Goal: Transaction & Acquisition: Obtain resource

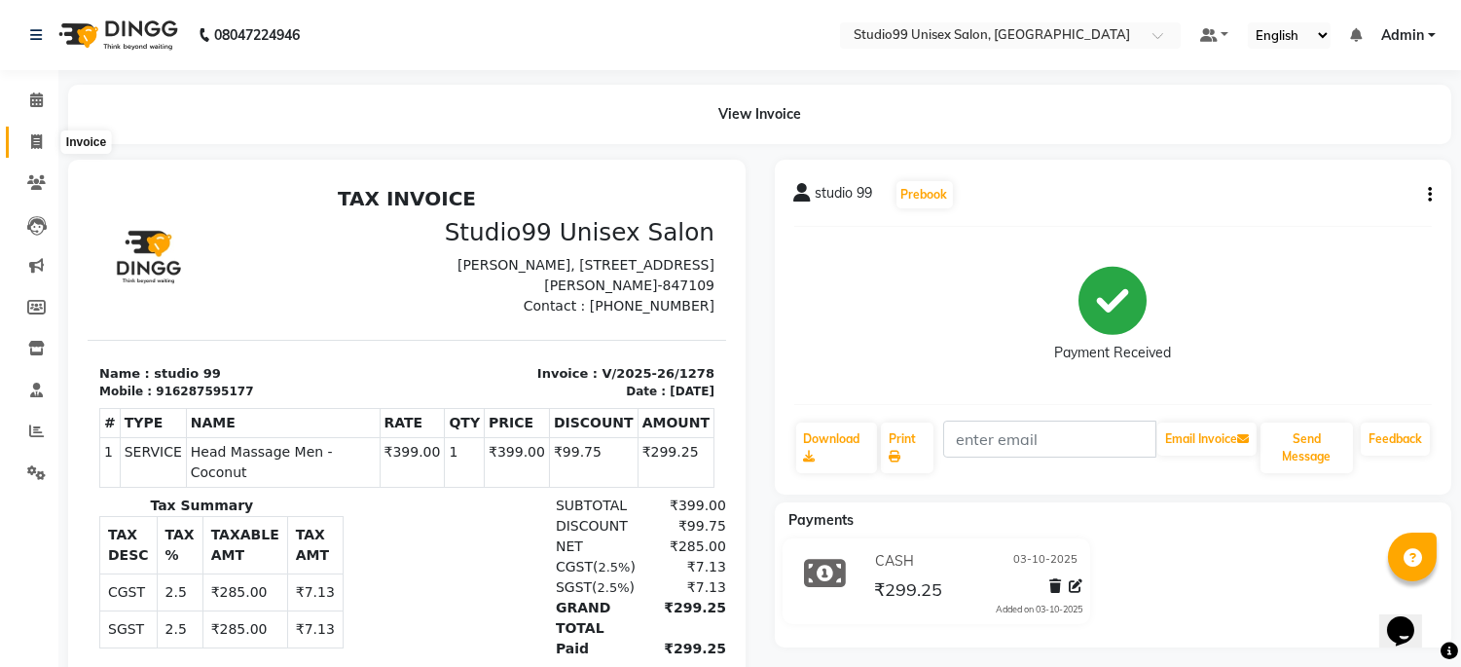
click at [44, 132] on span at bounding box center [36, 142] width 34 height 22
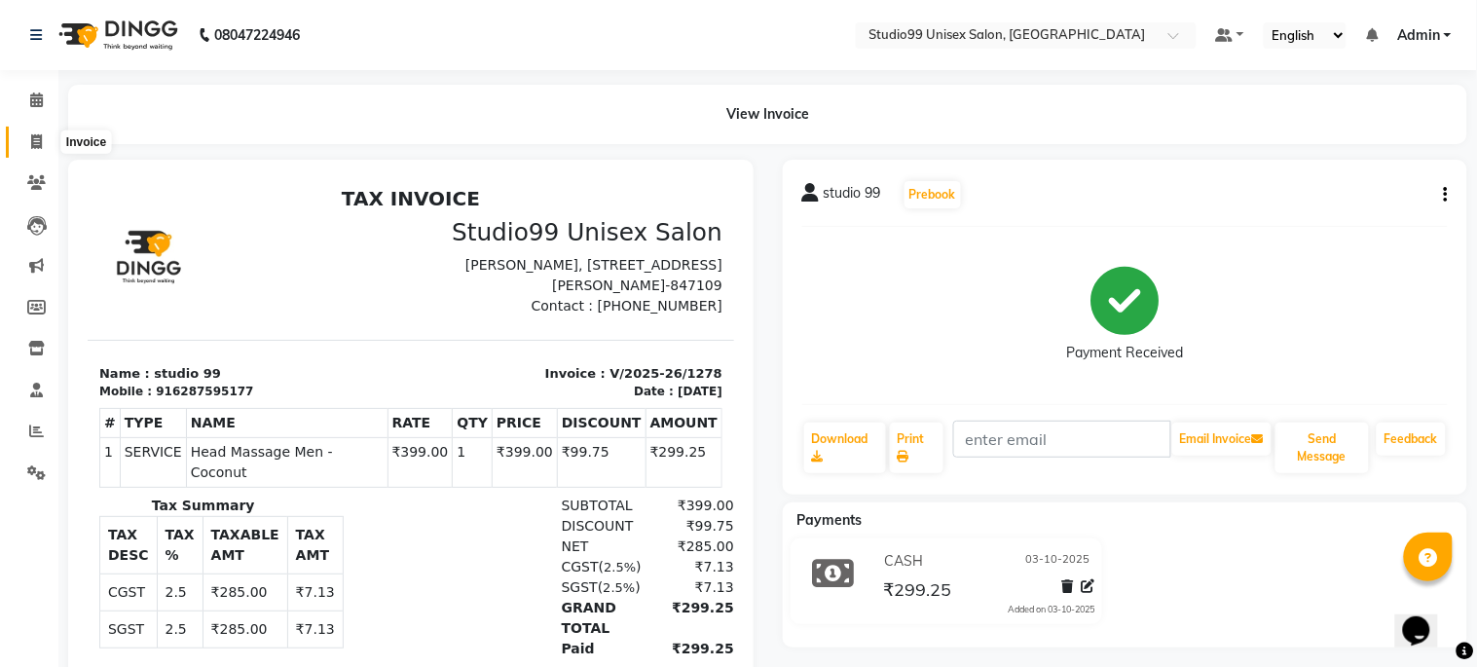
select select "service"
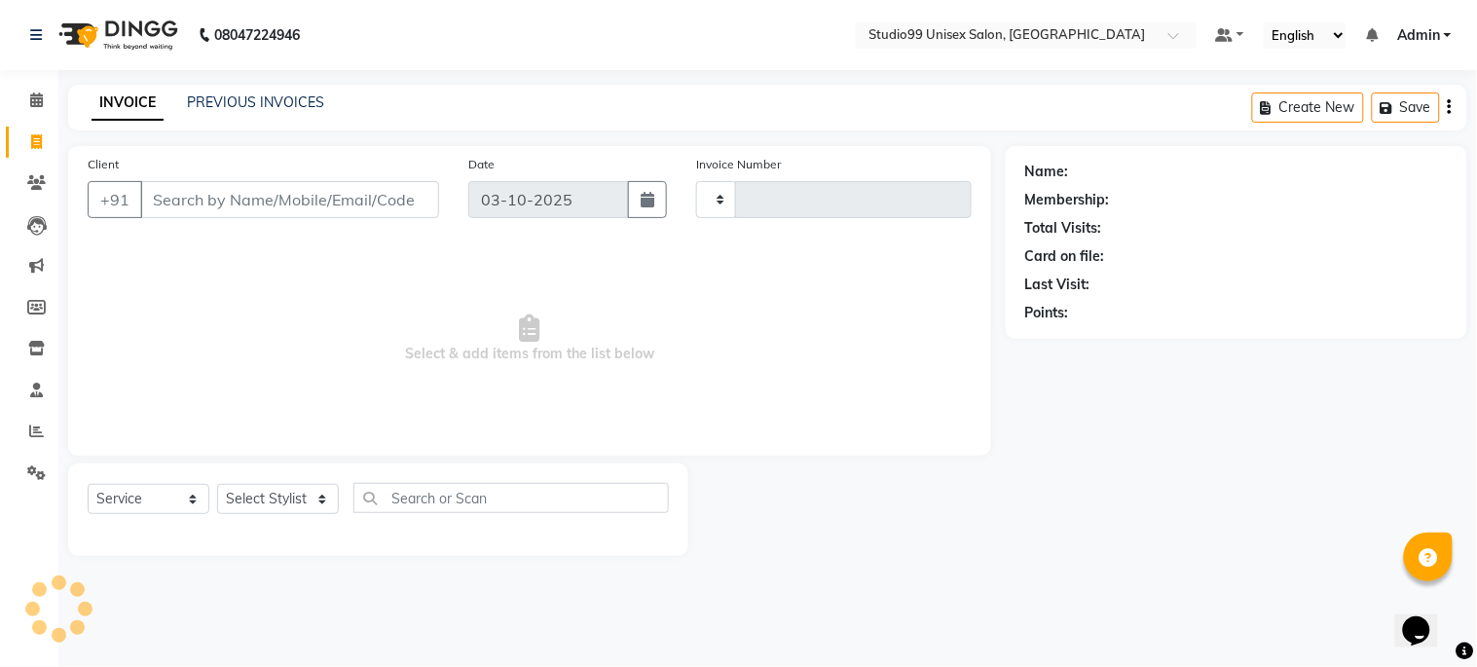
type input "1279"
select select "6061"
click at [25, 425] on span at bounding box center [36, 432] width 34 height 22
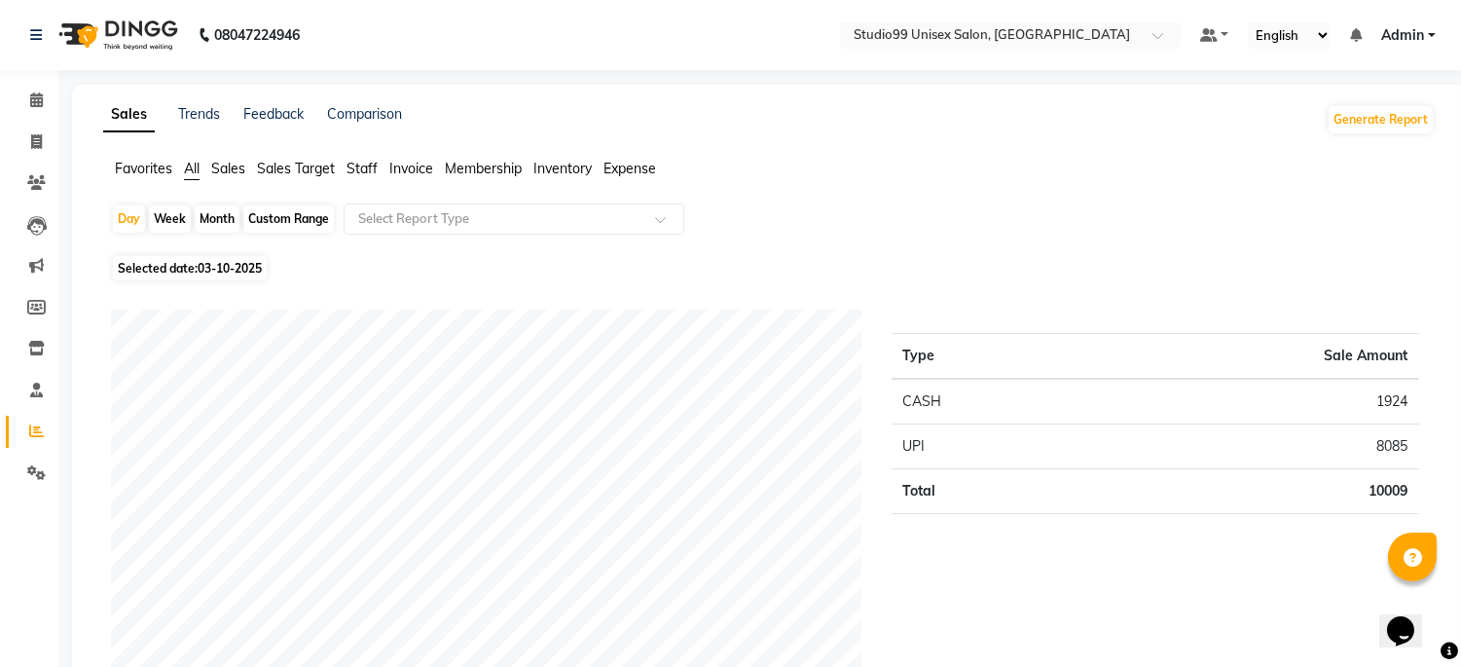
click at [227, 160] on span "Sales" at bounding box center [228, 169] width 34 height 18
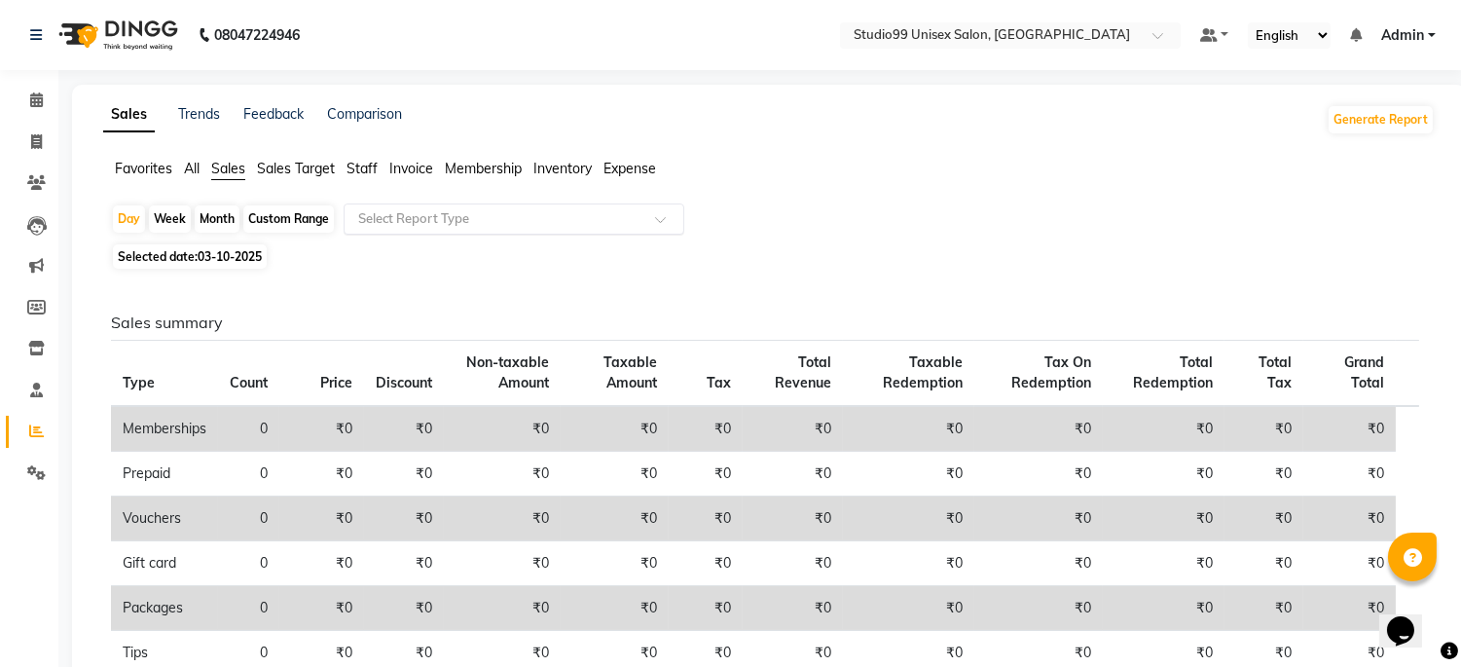
click at [386, 220] on input "text" at bounding box center [494, 218] width 280 height 19
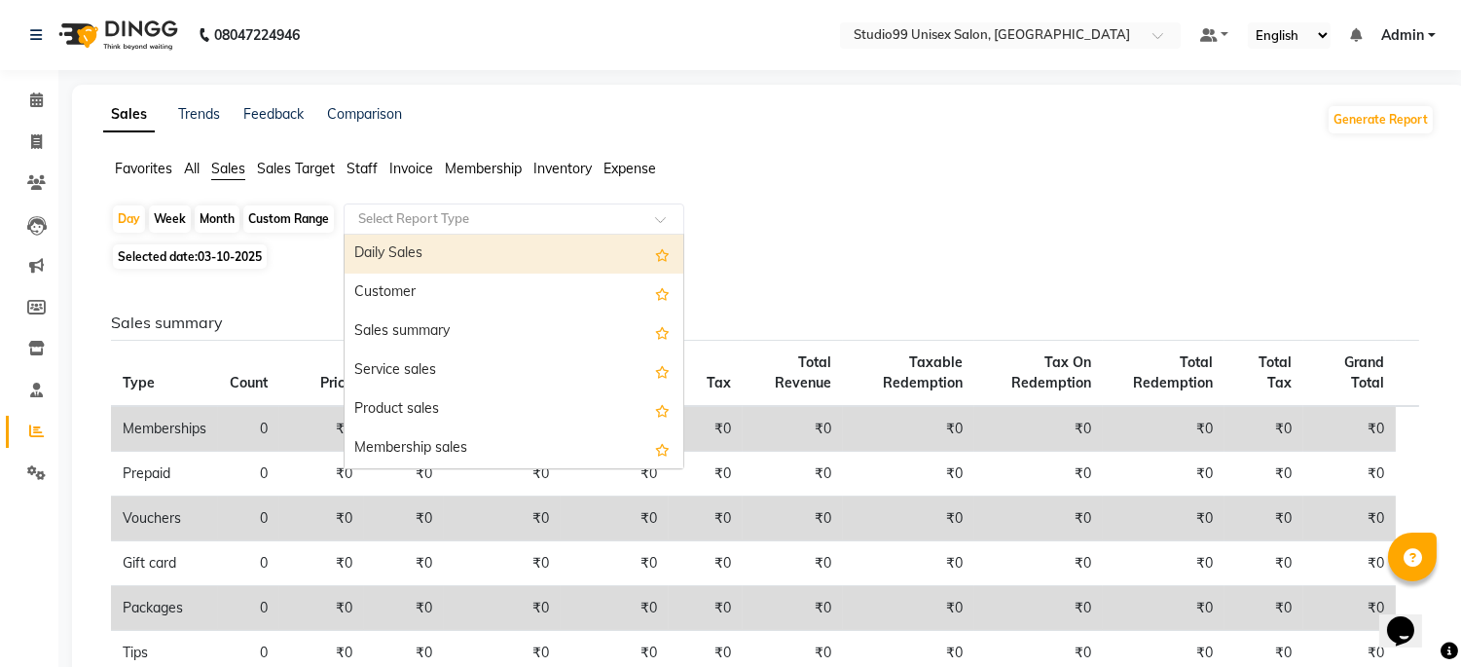
click at [411, 254] on div "Daily Sales" at bounding box center [514, 254] width 339 height 39
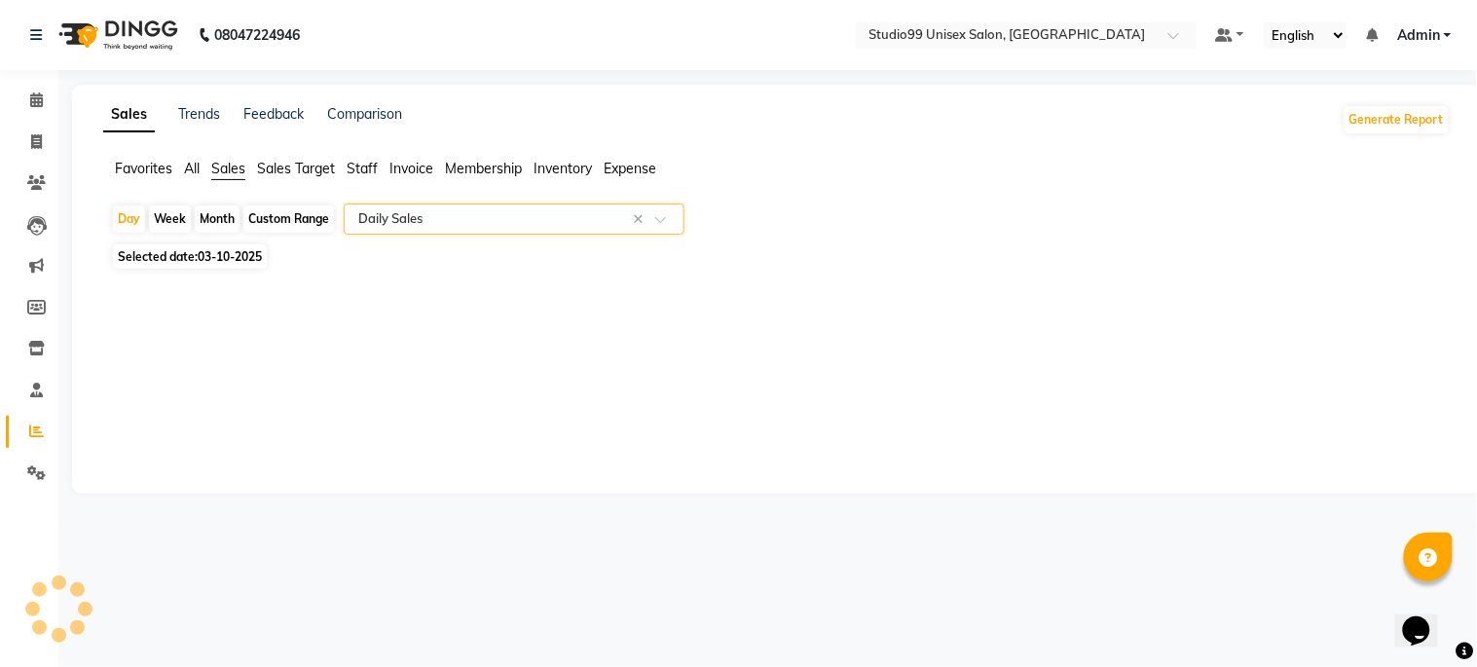
select select "csv"
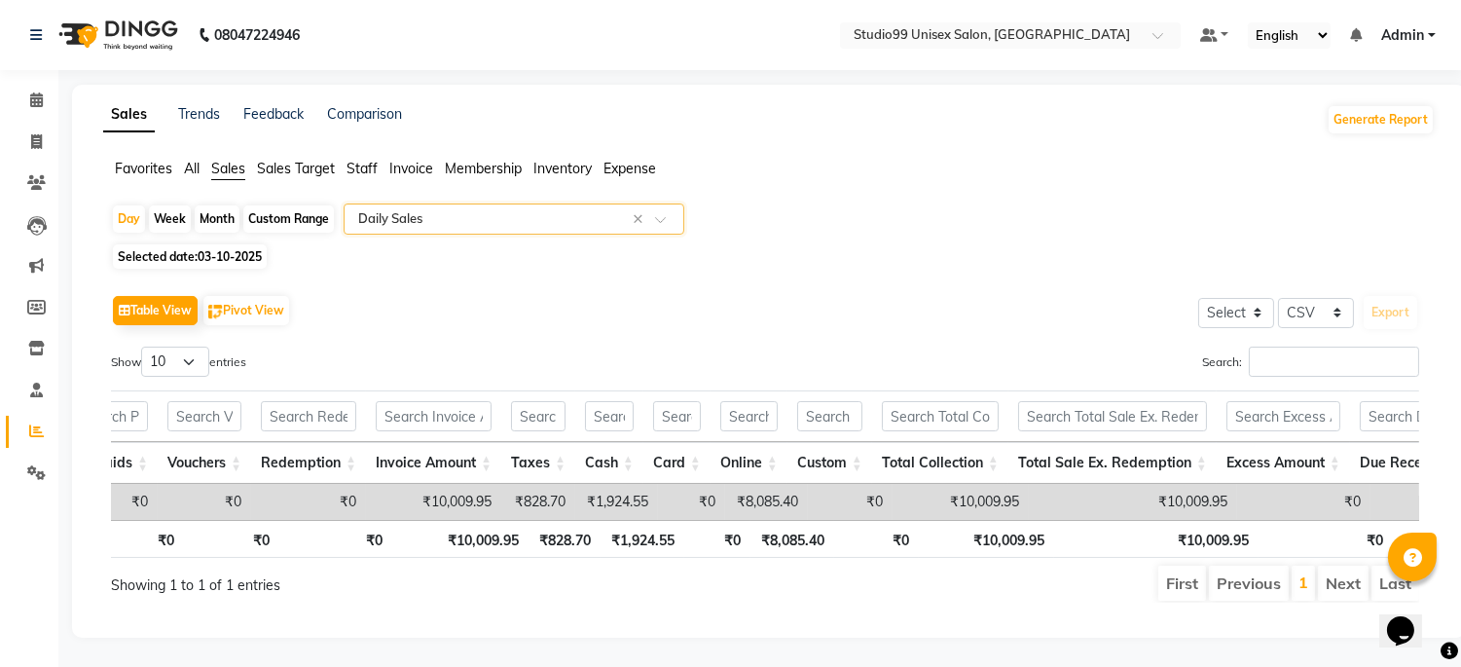
scroll to position [0, 624]
click at [989, 161] on ul "Favorites All Sales Sales Target Staff Invoice Membership Inventory Expense" at bounding box center [769, 169] width 1332 height 21
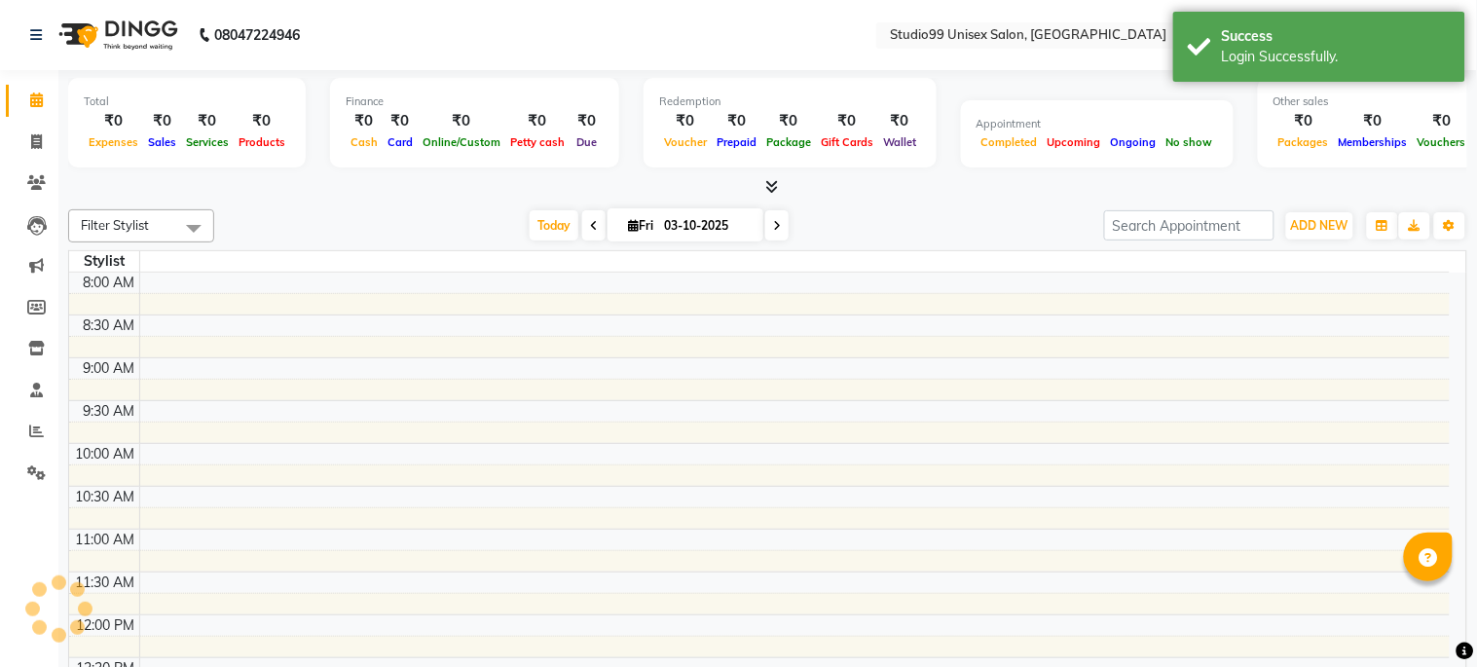
select select "en"
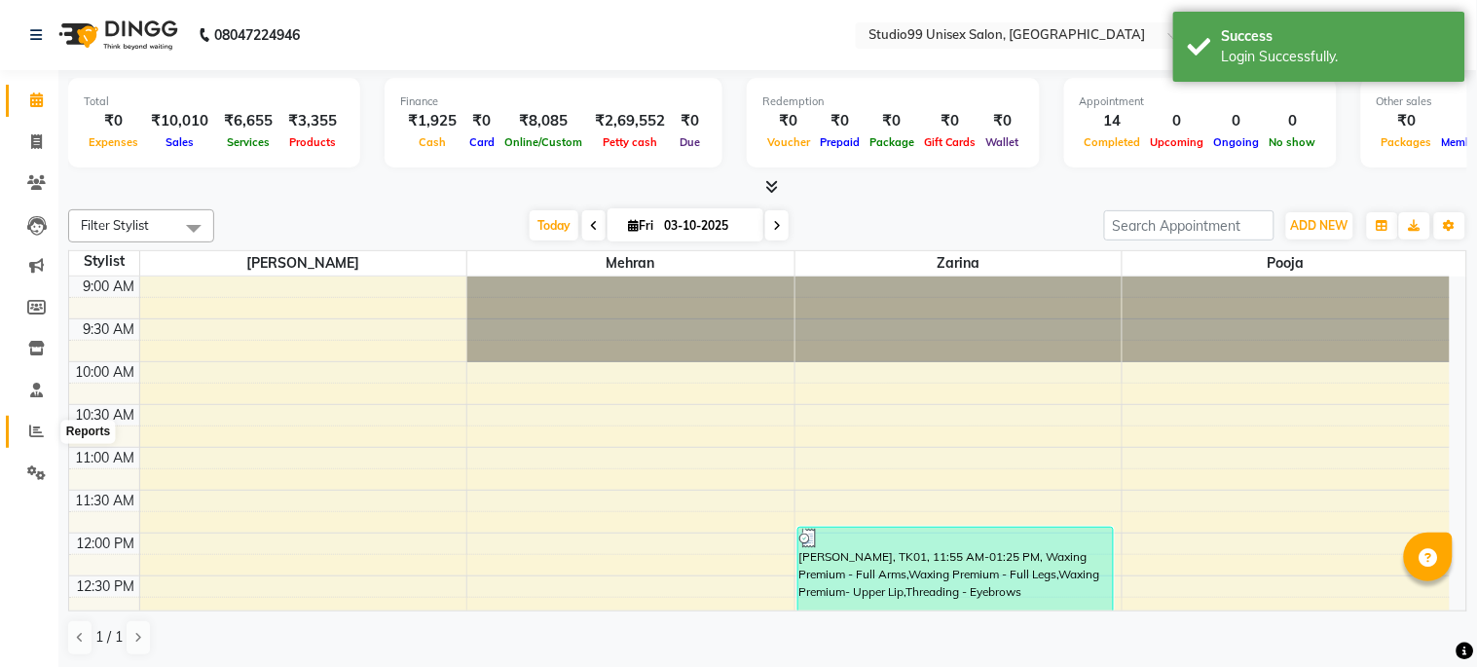
click at [20, 438] on span at bounding box center [36, 432] width 34 height 22
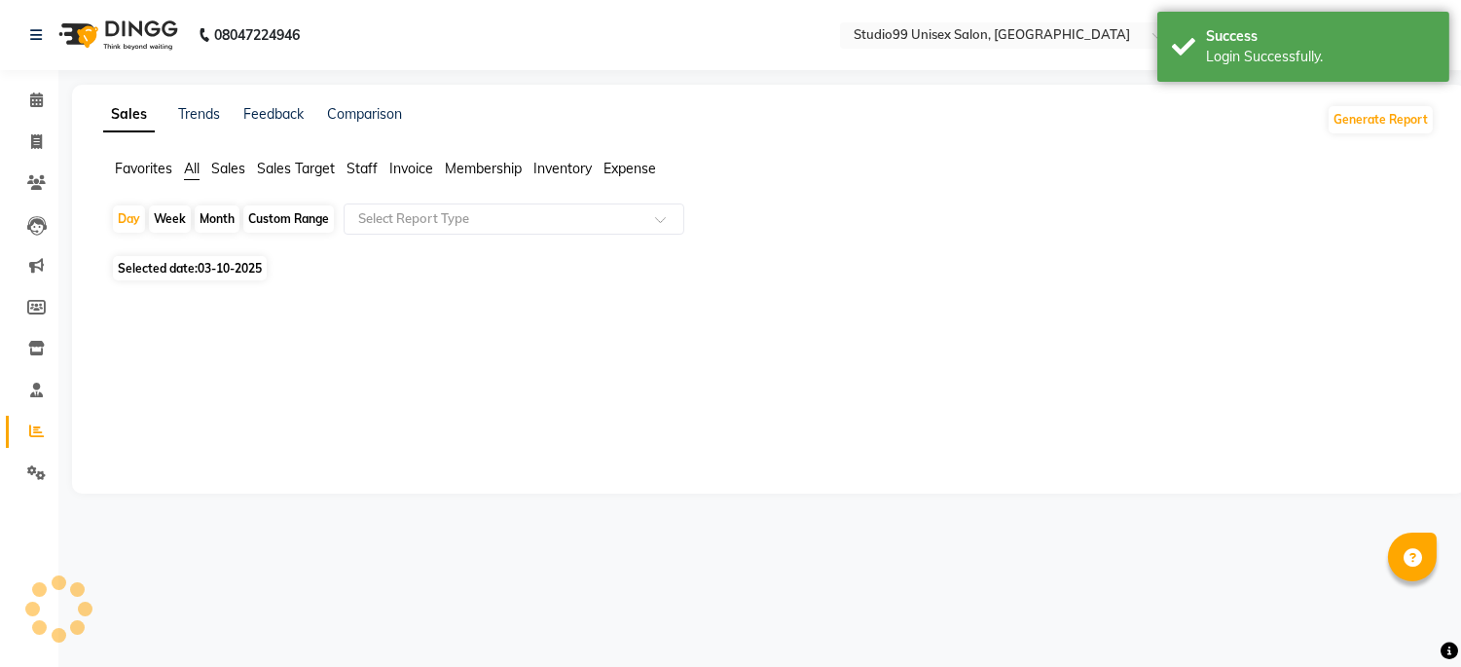
click at [237, 168] on span "Sales" at bounding box center [228, 169] width 34 height 18
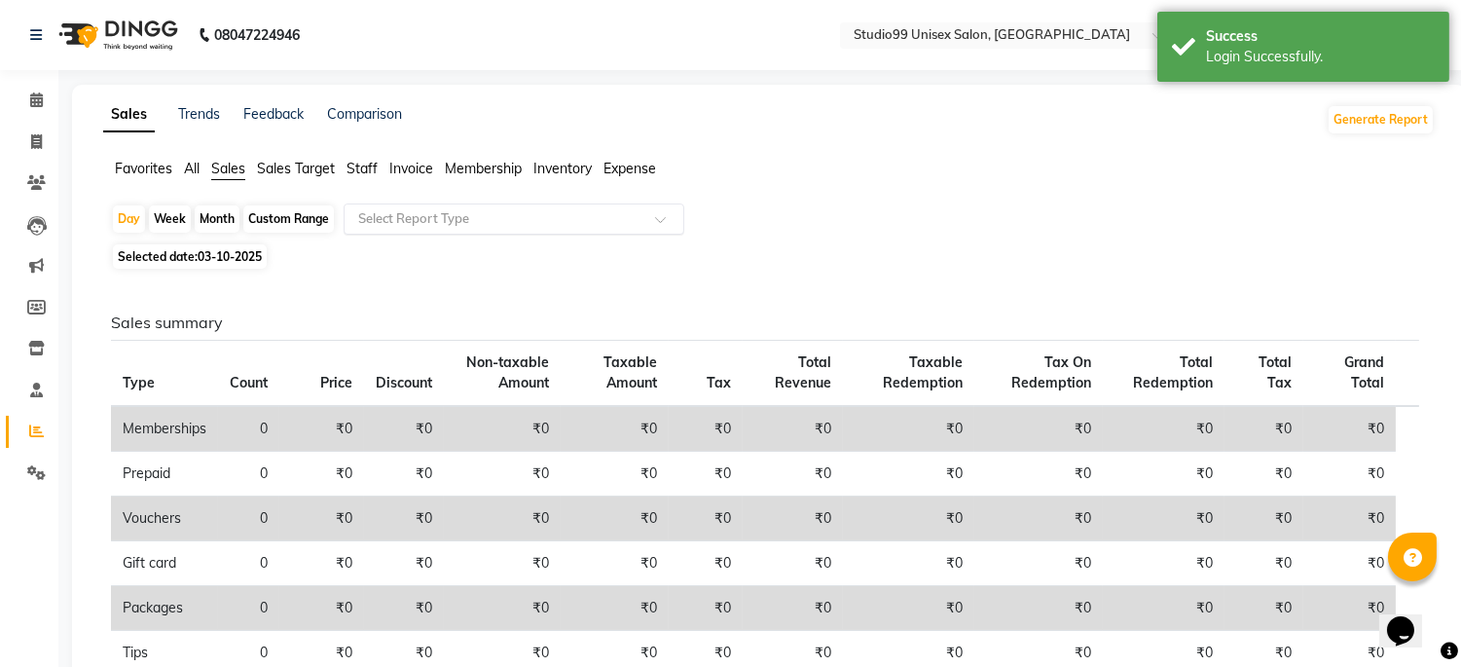
click at [414, 210] on input "text" at bounding box center [494, 218] width 280 height 19
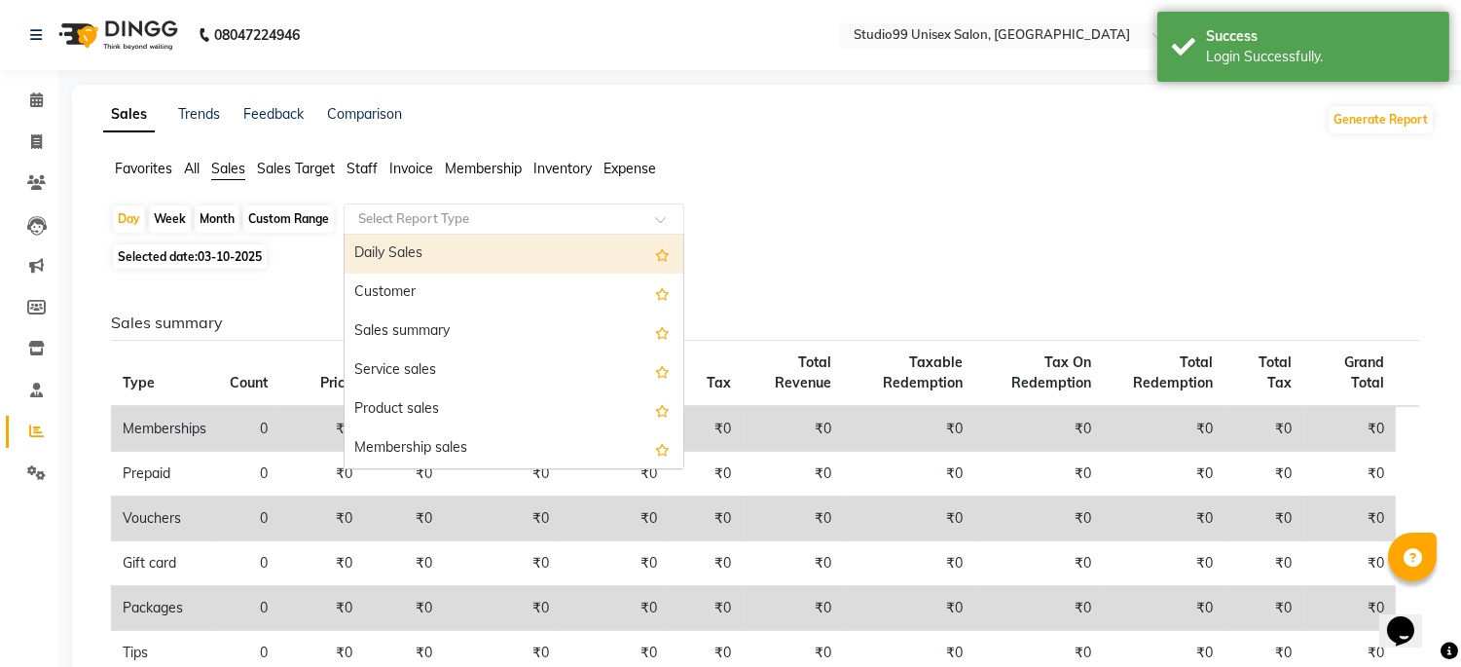
click at [425, 253] on div "Daily Sales" at bounding box center [514, 254] width 339 height 39
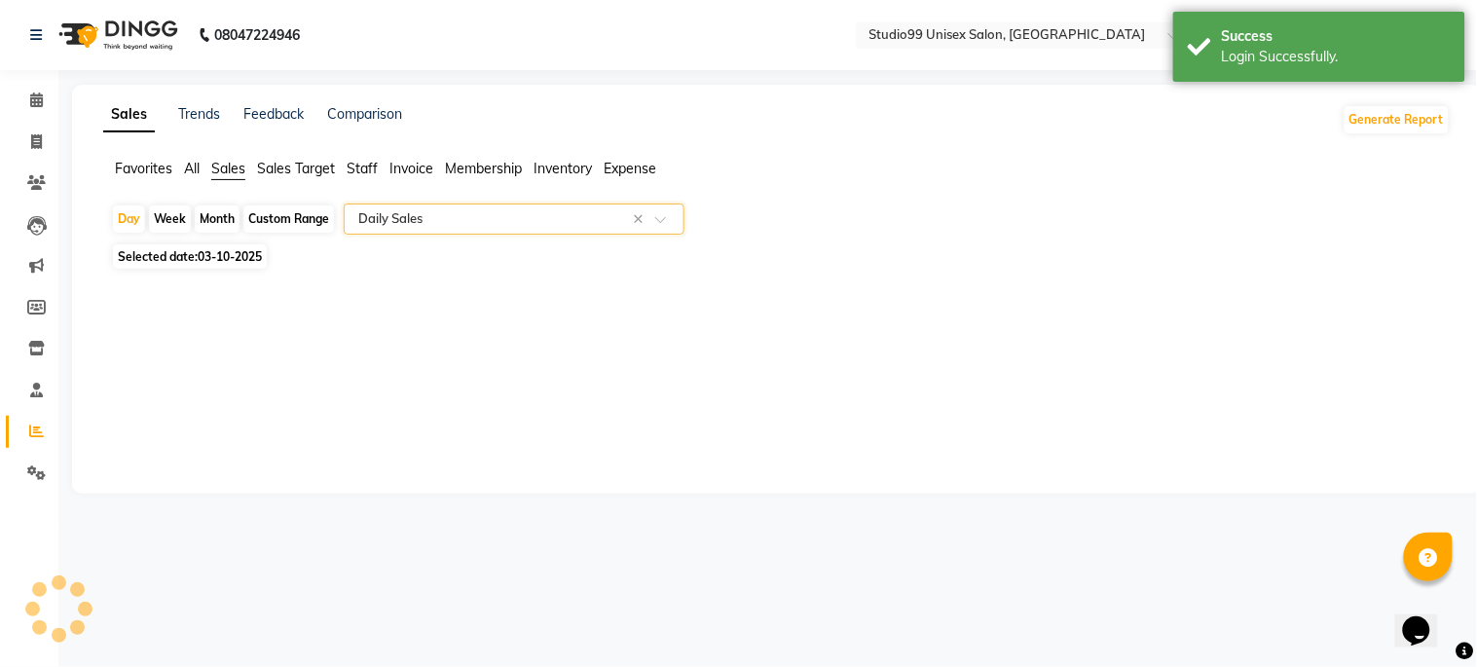
select select "csv"
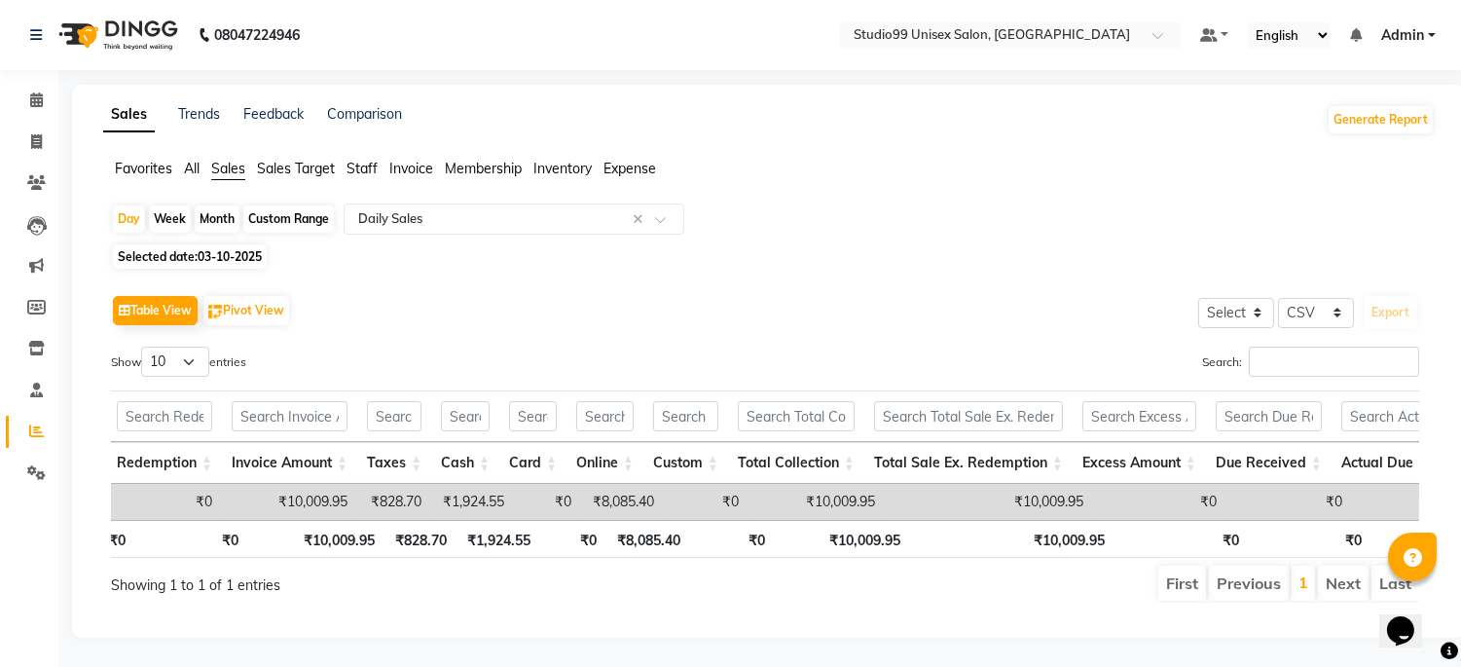
scroll to position [0, 765]
